Goal: Information Seeking & Learning: Learn about a topic

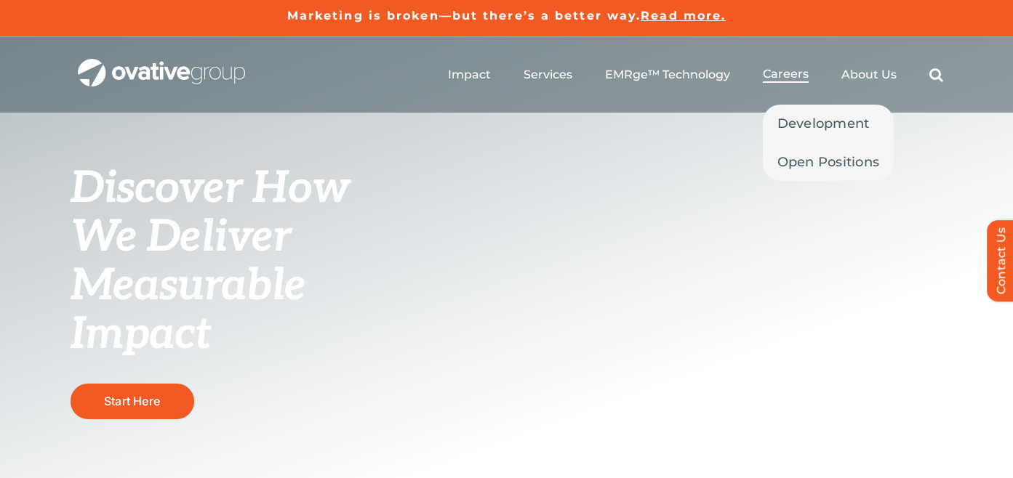
click at [791, 73] on span "Careers" at bounding box center [786, 74] width 46 height 15
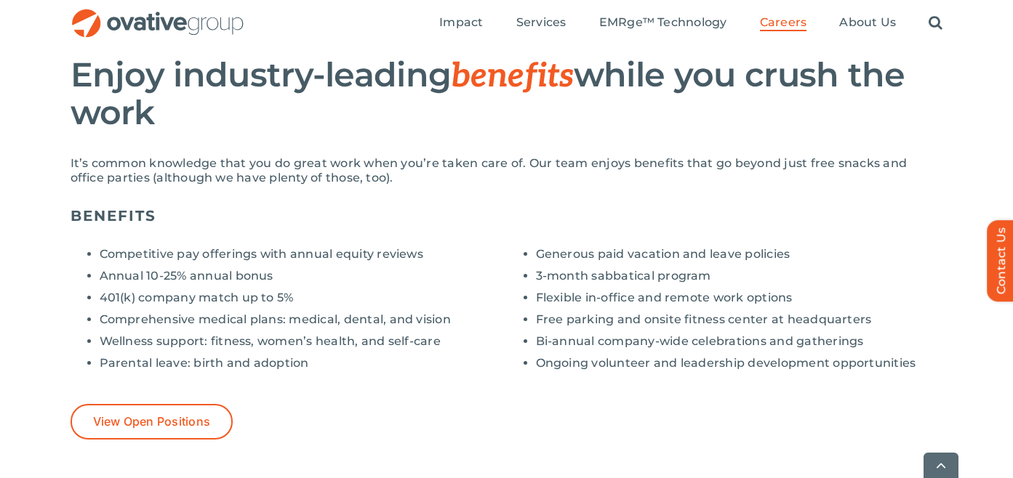
scroll to position [1071, 0]
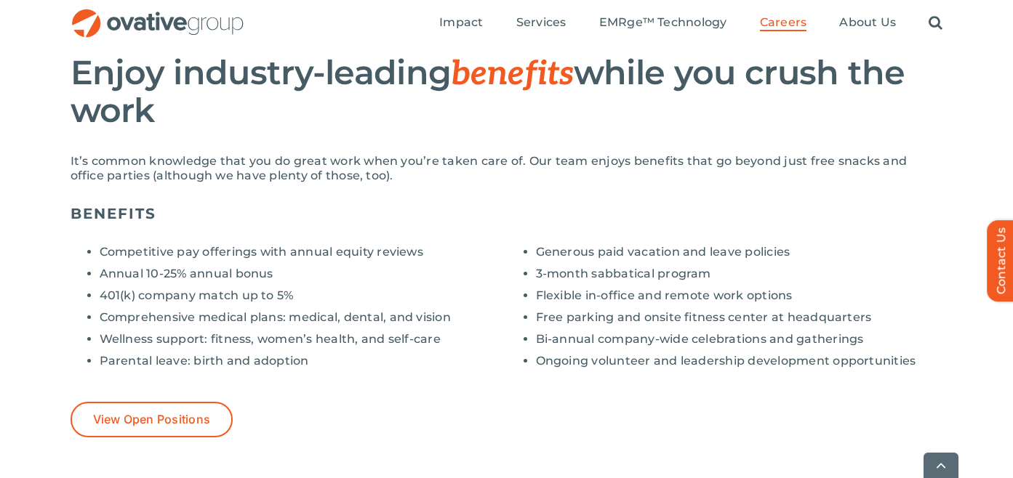
click at [165, 289] on li "401(k) company match up to 5%" at bounding box center [303, 296] width 407 height 15
click at [172, 249] on li "Competitive pay offerings with annual equity reviews" at bounding box center [303, 252] width 407 height 15
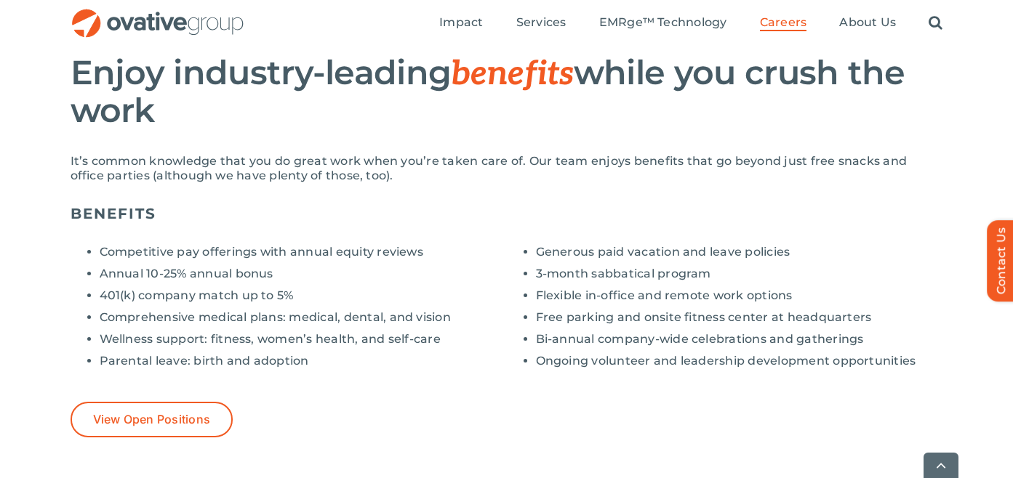
click at [183, 251] on li "Competitive pay offerings with annual equity reviews" at bounding box center [303, 252] width 407 height 15
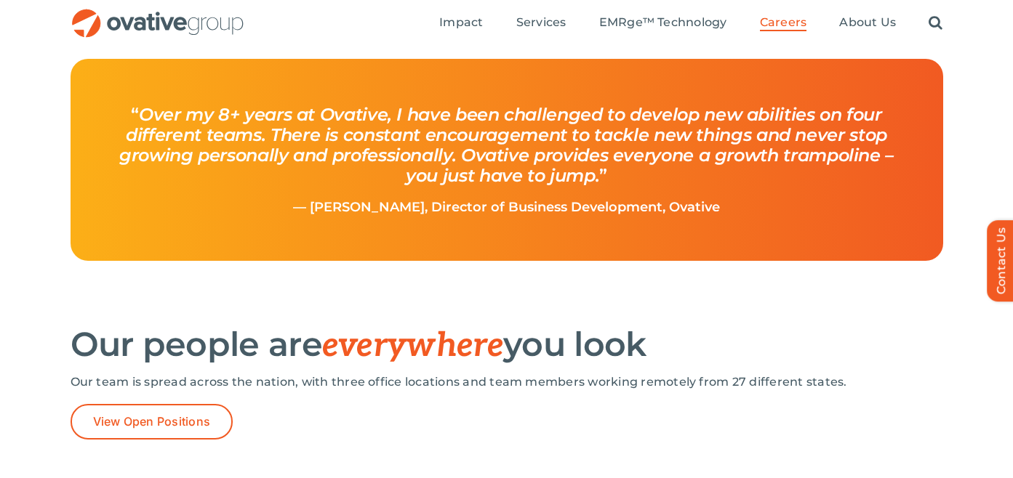
scroll to position [1846, 0]
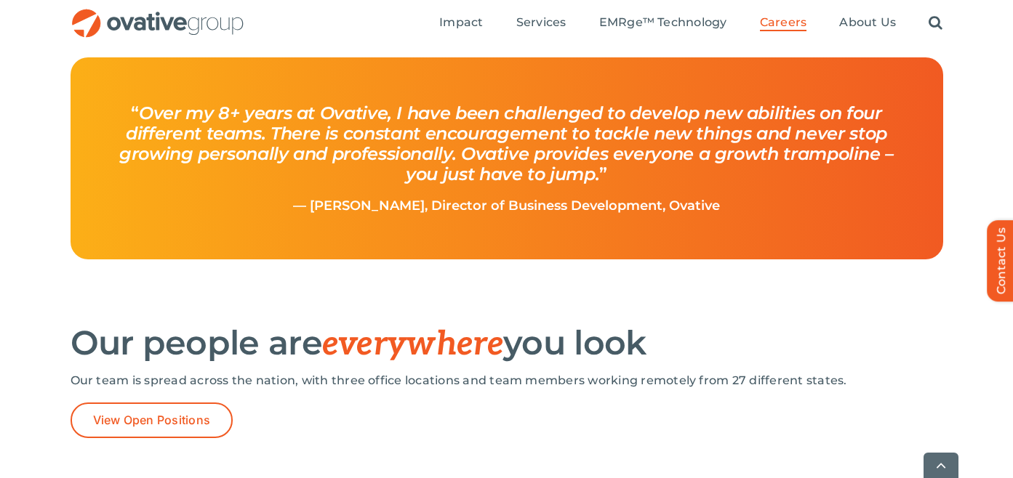
click at [176, 118] on icon "Over my 8+ years at Ovative, I have been challenged to develop new abilities on…" at bounding box center [506, 143] width 774 height 82
click at [170, 118] on icon "Over my 8+ years at Ovative, I have been challenged to develop new abilities on…" at bounding box center [506, 143] width 774 height 82
click at [172, 117] on icon "Over my 8+ years at Ovative, I have been challenged to develop new abilities on…" at bounding box center [506, 143] width 774 height 82
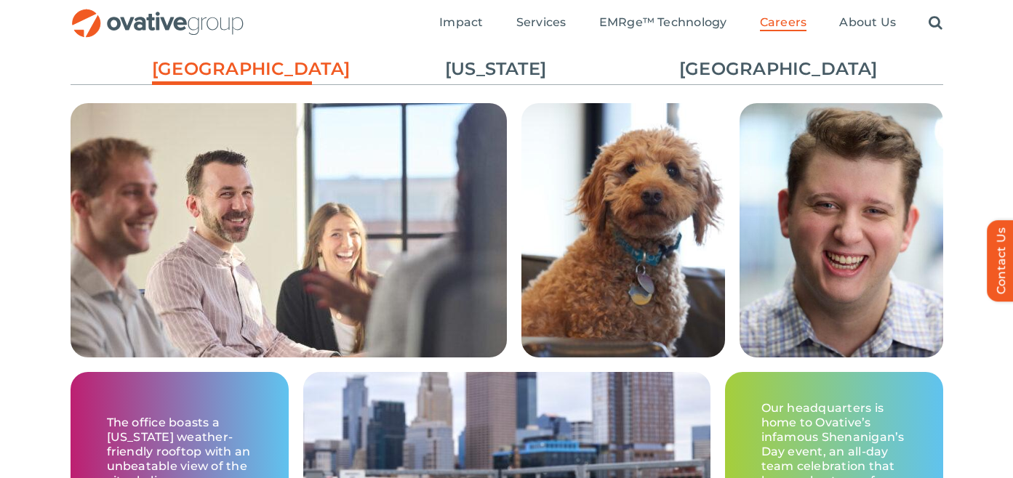
scroll to position [2150, 0]
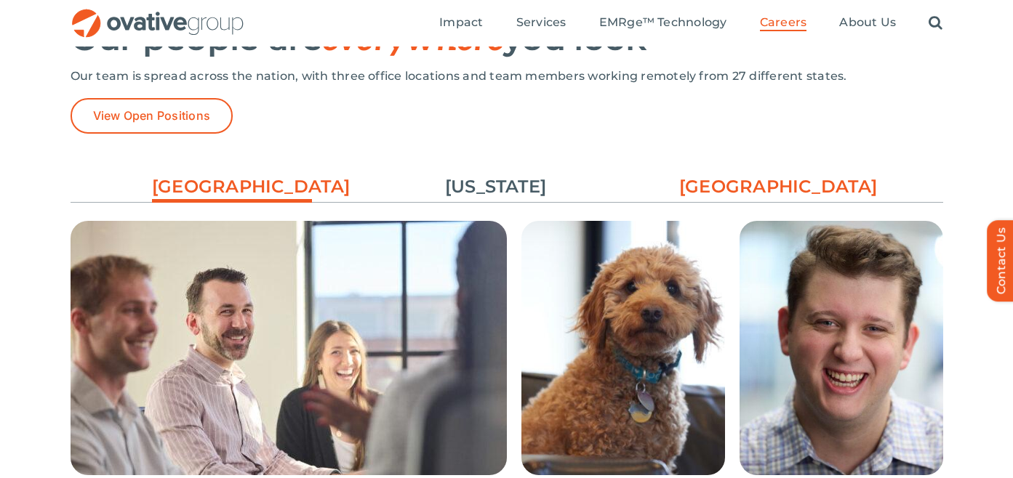
click at [744, 184] on link "[GEOGRAPHIC_DATA]" at bounding box center [759, 186] width 160 height 25
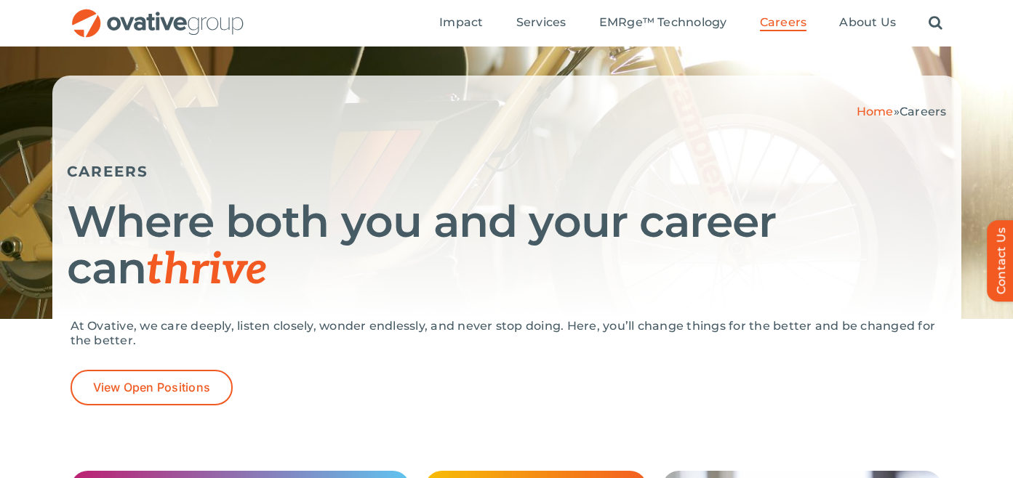
scroll to position [152, 0]
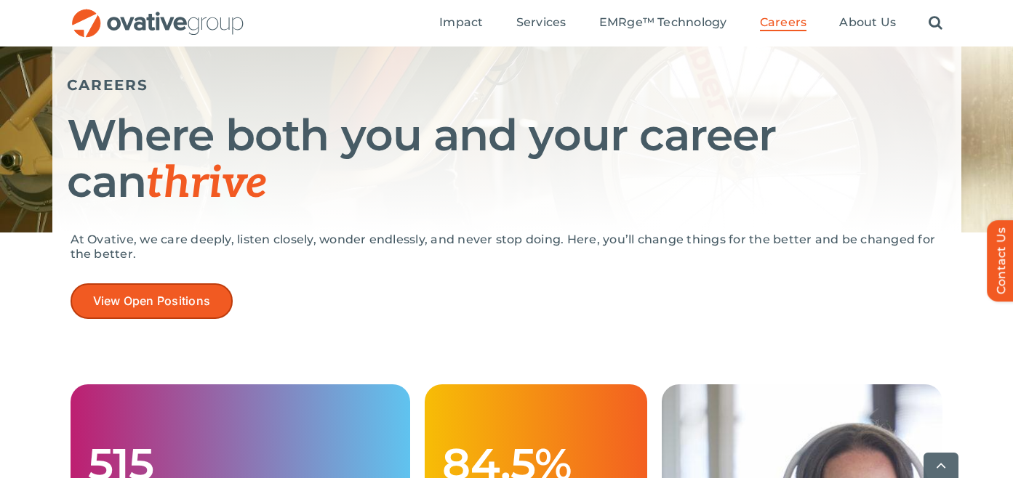
click at [208, 302] on span "View Open Positions" at bounding box center [152, 301] width 118 height 14
